Goal: Transaction & Acquisition: Purchase product/service

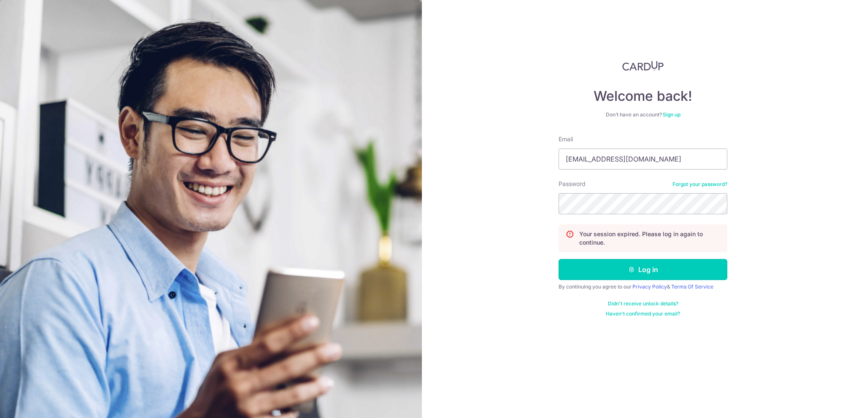
click at [647, 265] on button "Log in" at bounding box center [643, 269] width 169 height 21
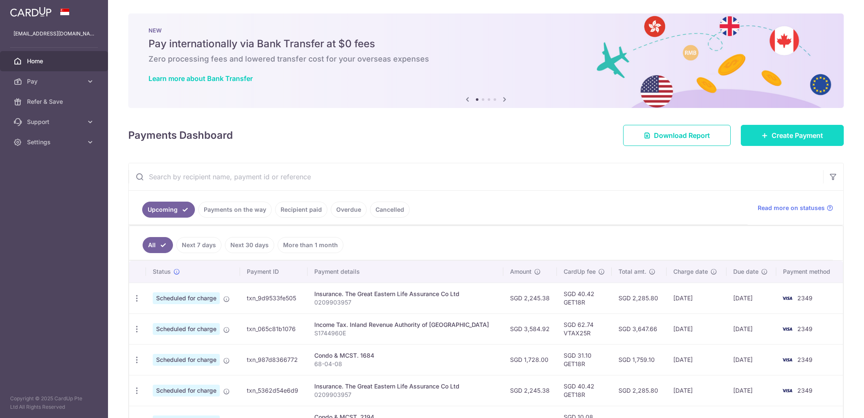
click at [802, 132] on span "Create Payment" at bounding box center [797, 135] width 51 height 10
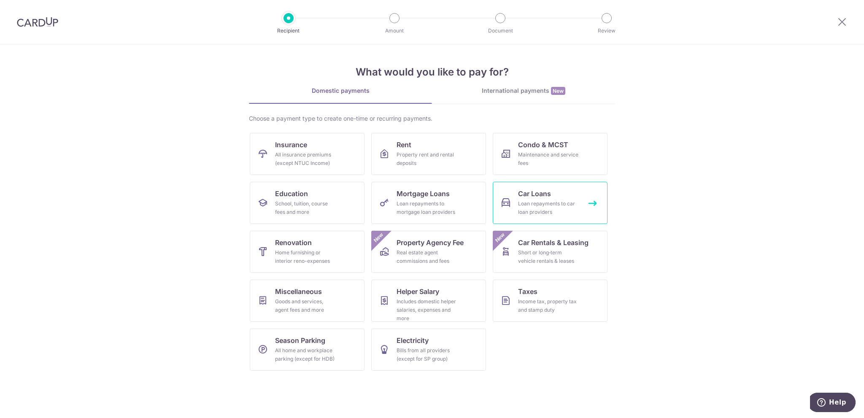
click at [543, 206] on div "Loan repayments to car loan providers" at bounding box center [548, 208] width 61 height 17
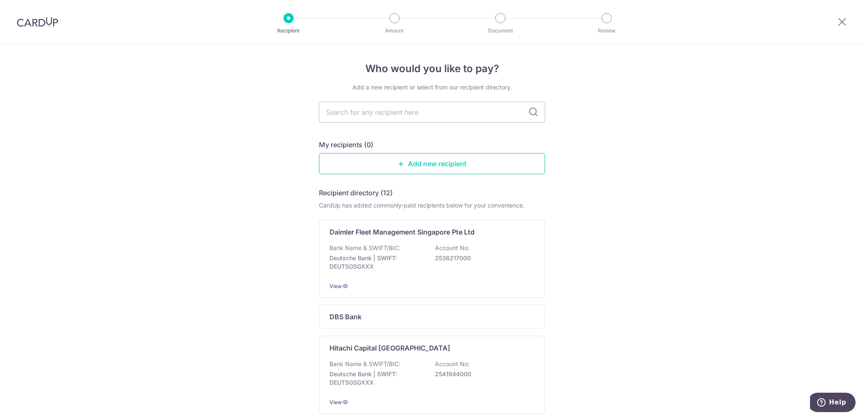
click at [426, 162] on link "Add new recipient" at bounding box center [432, 163] width 226 height 21
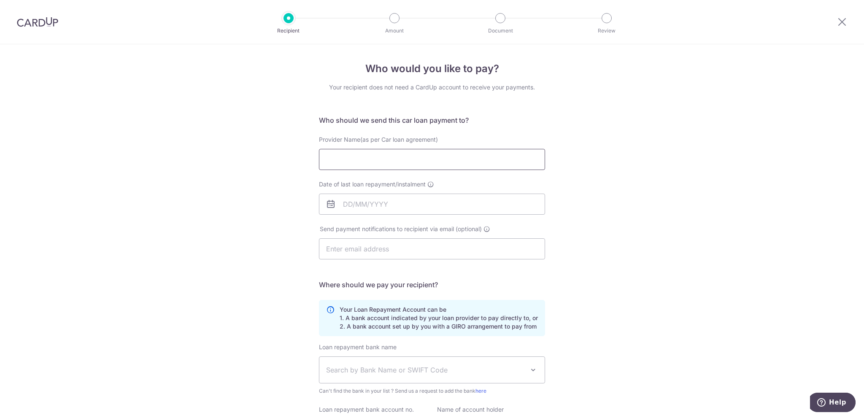
click at [426, 162] on input "Provider Name(as per Car loan agreement)" at bounding box center [432, 159] width 226 height 21
click at [688, 221] on div "Who would you like to pay? Your recipient does not need a CardUp account to rec…" at bounding box center [432, 275] width 864 height 463
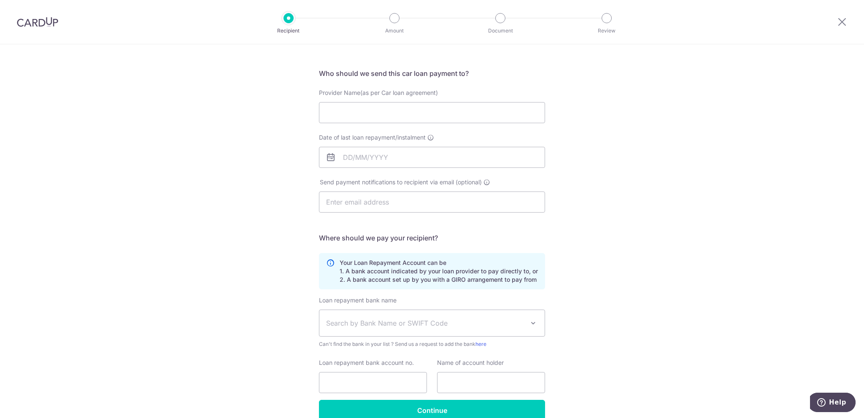
scroll to position [89, 0]
